Goal: Browse casually

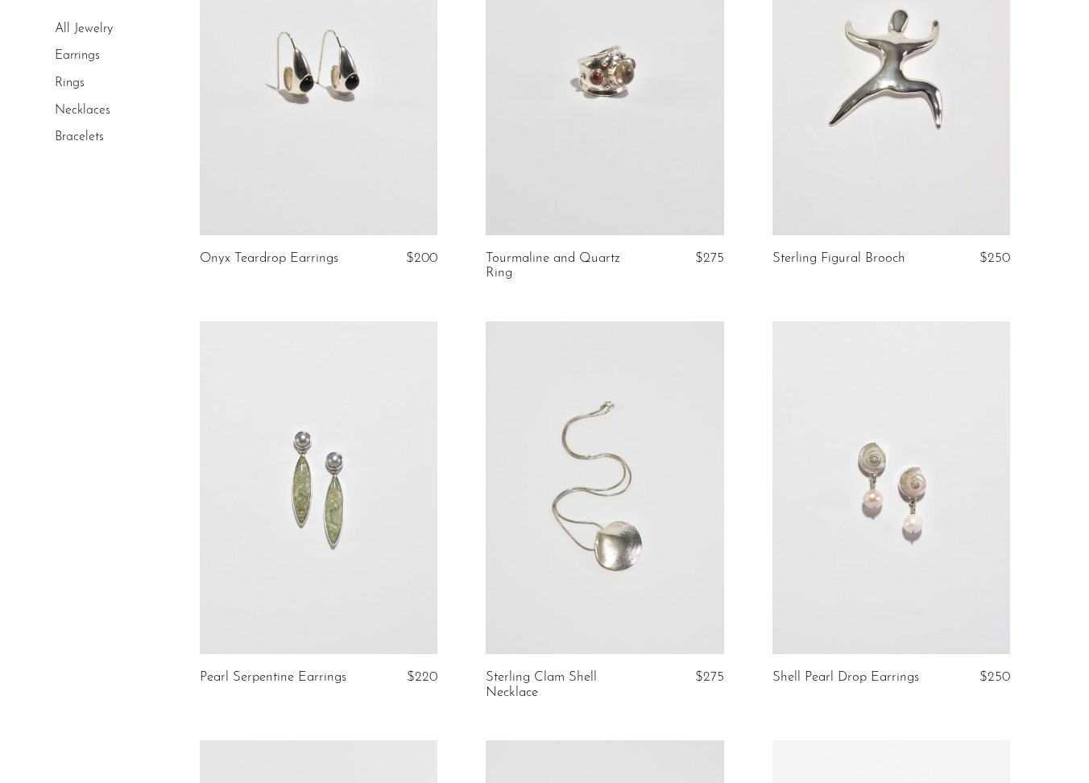
scroll to position [1480, 0]
